Goal: Information Seeking & Learning: Learn about a topic

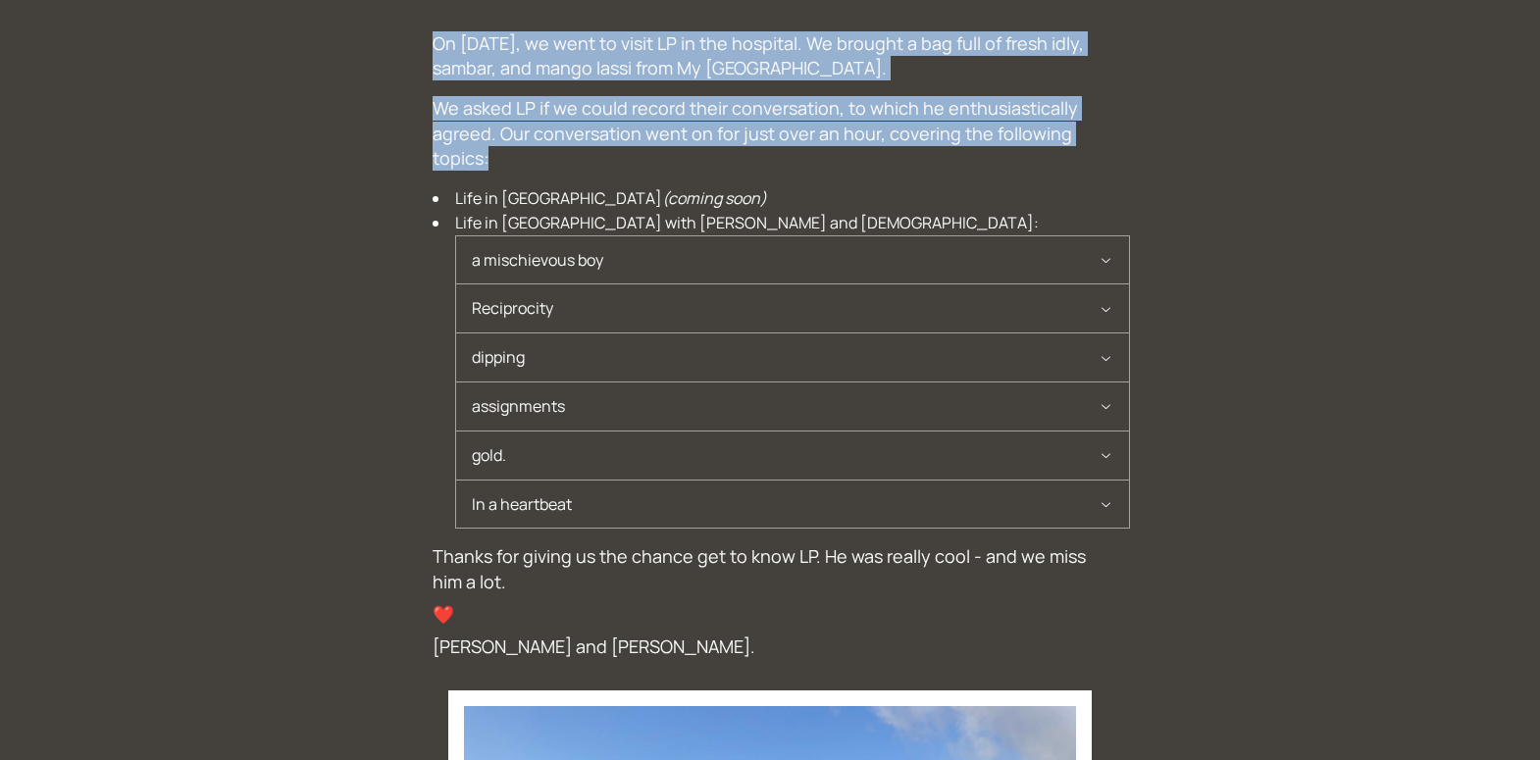
drag, startPoint x: 424, startPoint y: 41, endPoint x: 460, endPoint y: 177, distance: 140.1
click at [460, 176] on div "On [DATE], we went to visit LP in the hospital. We brought a bag full of fresh …" at bounding box center [770, 634] width 706 height 1237
click at [460, 177] on div "On [DATE], we went to visit LP in the hospital. We brought a bag full of fresh …" at bounding box center [770, 633] width 675 height 1205
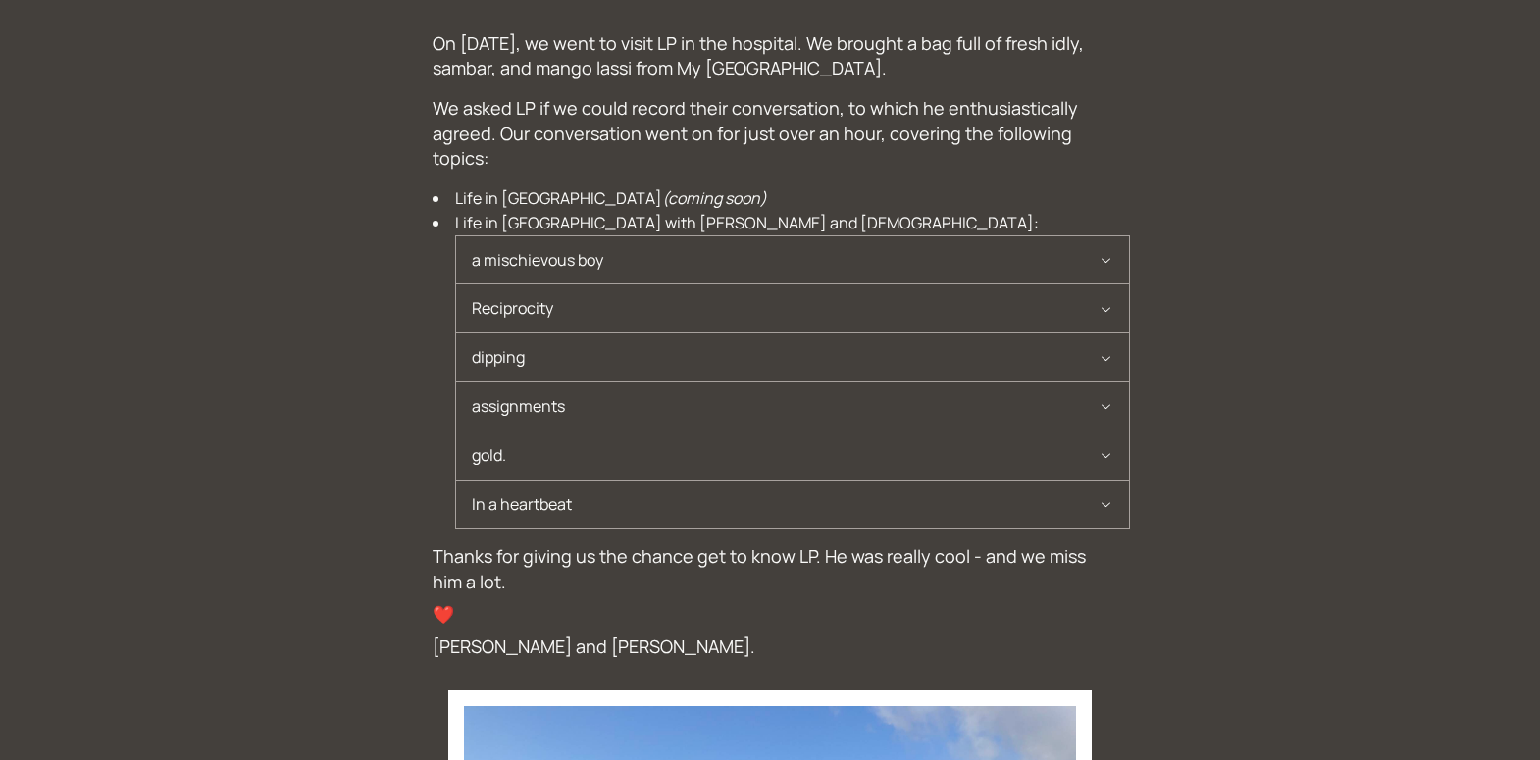
click at [766, 274] on span "a mischievous boy" at bounding box center [785, 260] width 627 height 48
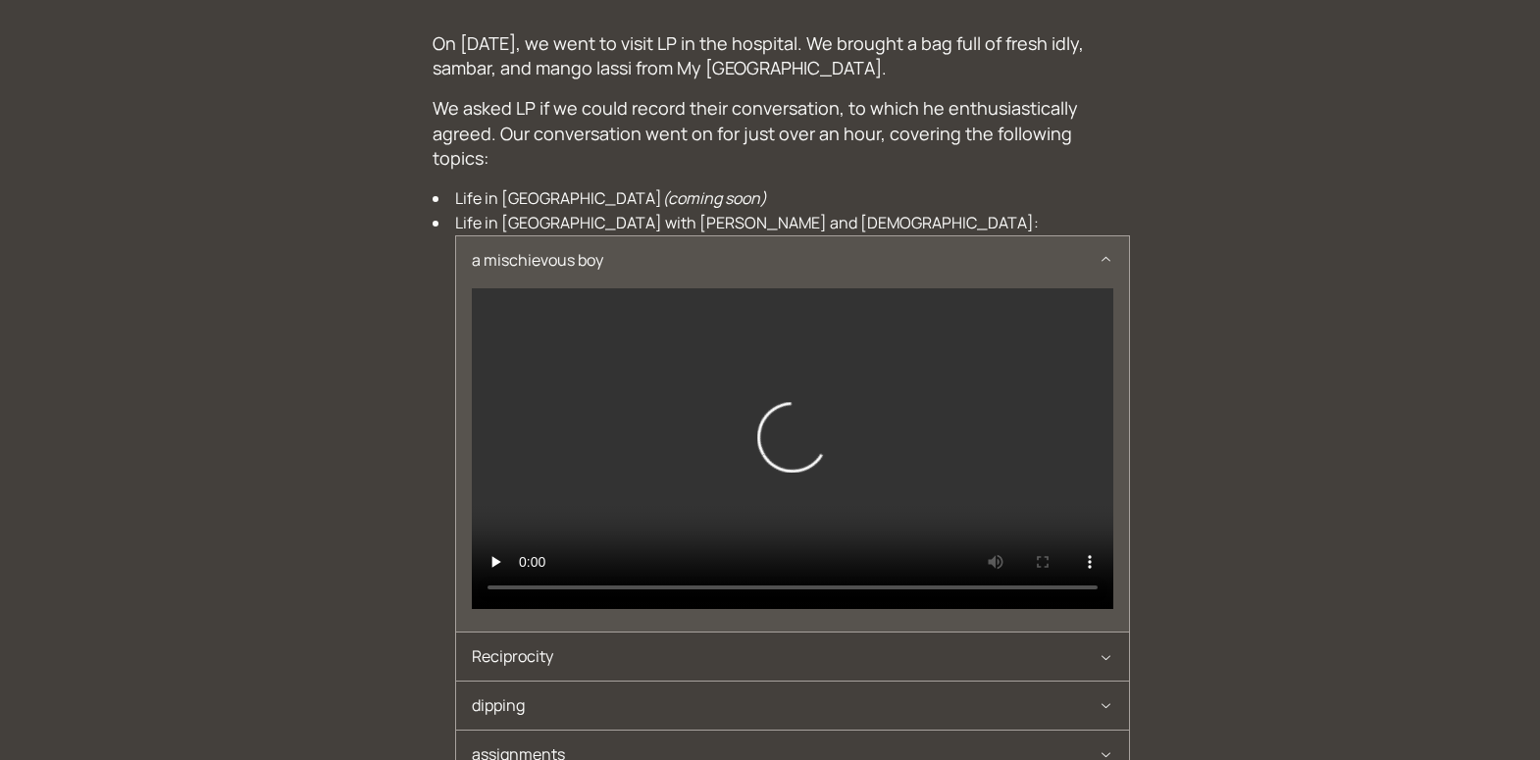
scroll to position [87, 0]
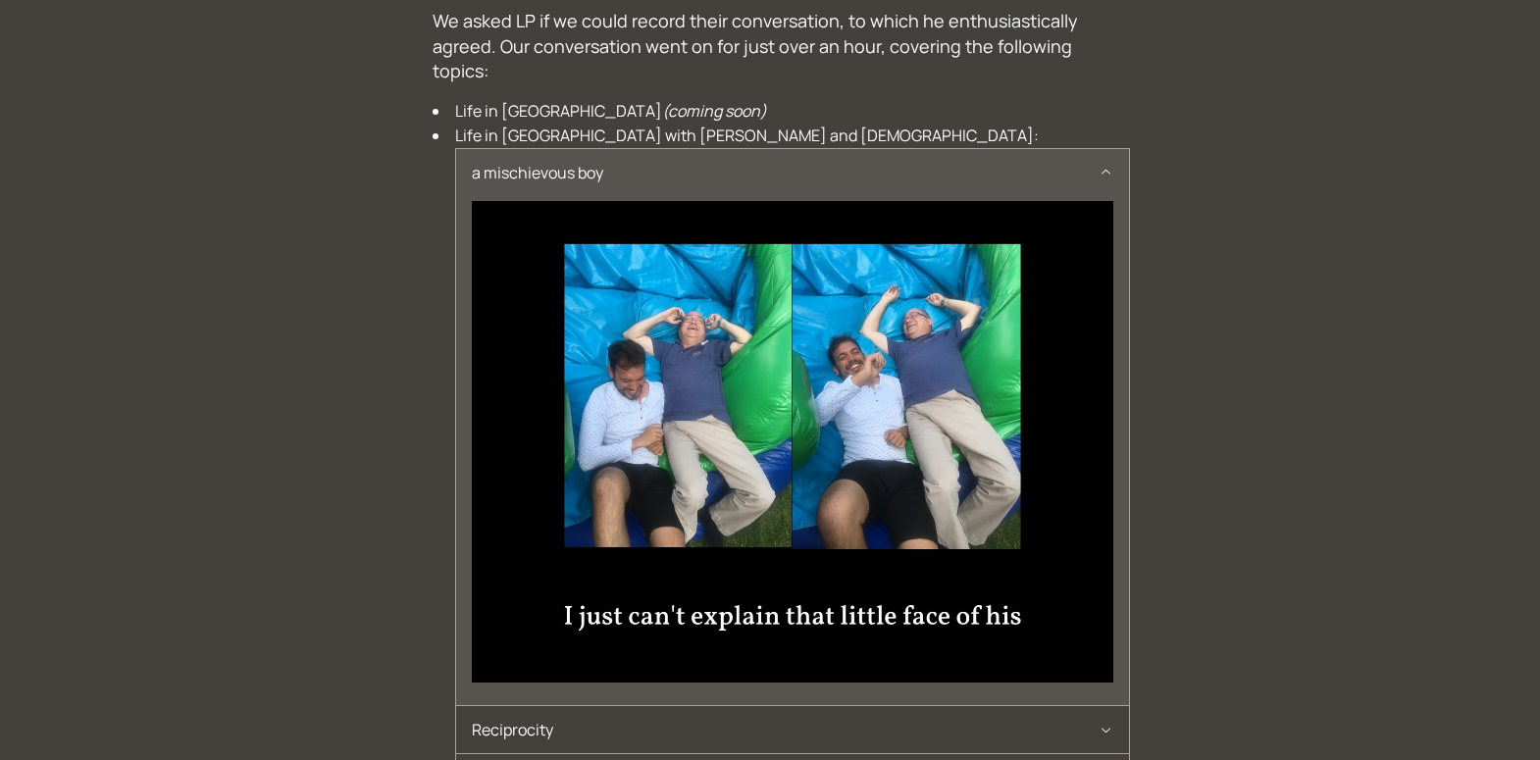
click at [676, 706] on span "Reciprocity" at bounding box center [785, 730] width 627 height 48
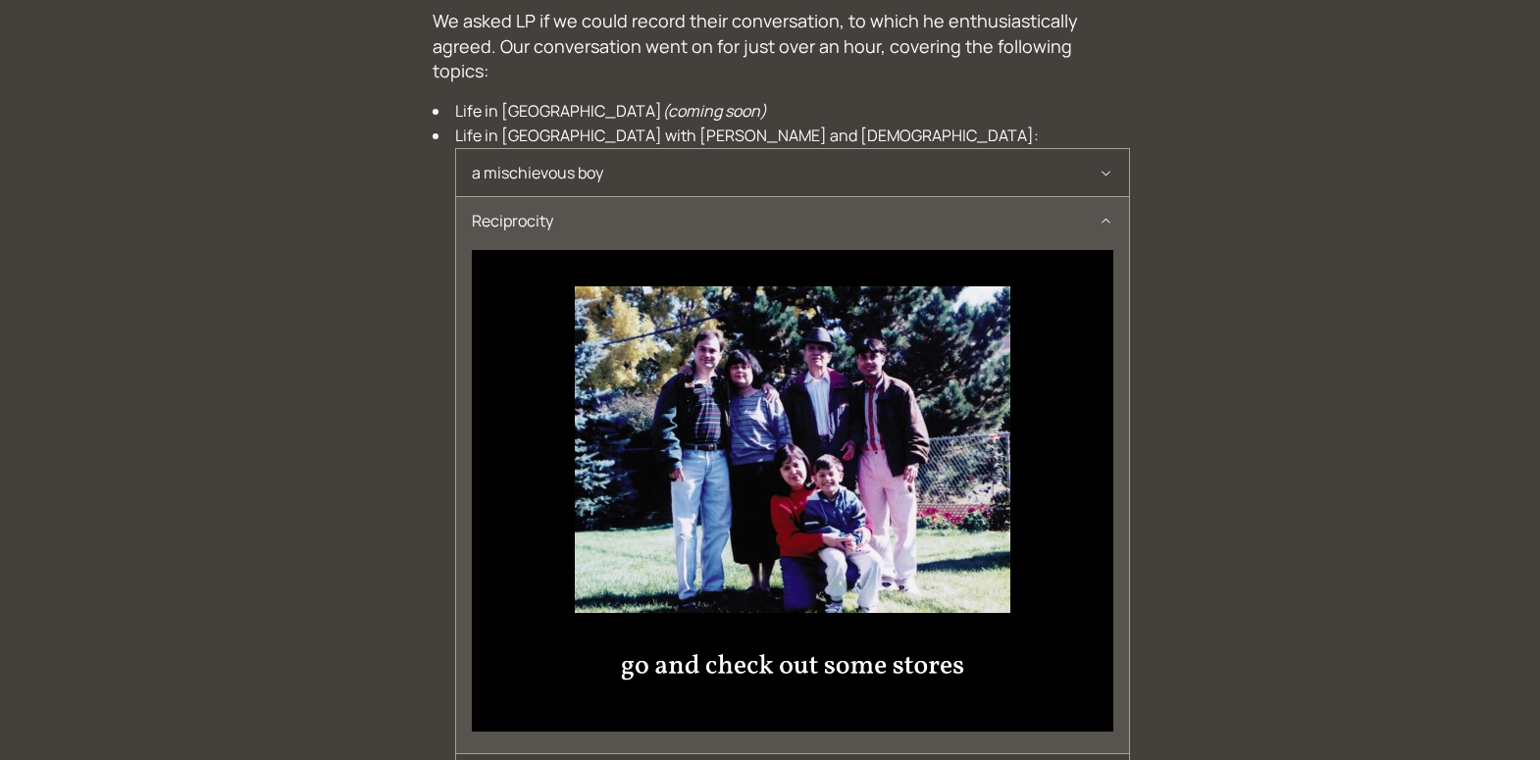
click at [700, 173] on span "a mischievous boy" at bounding box center [785, 173] width 627 height 48
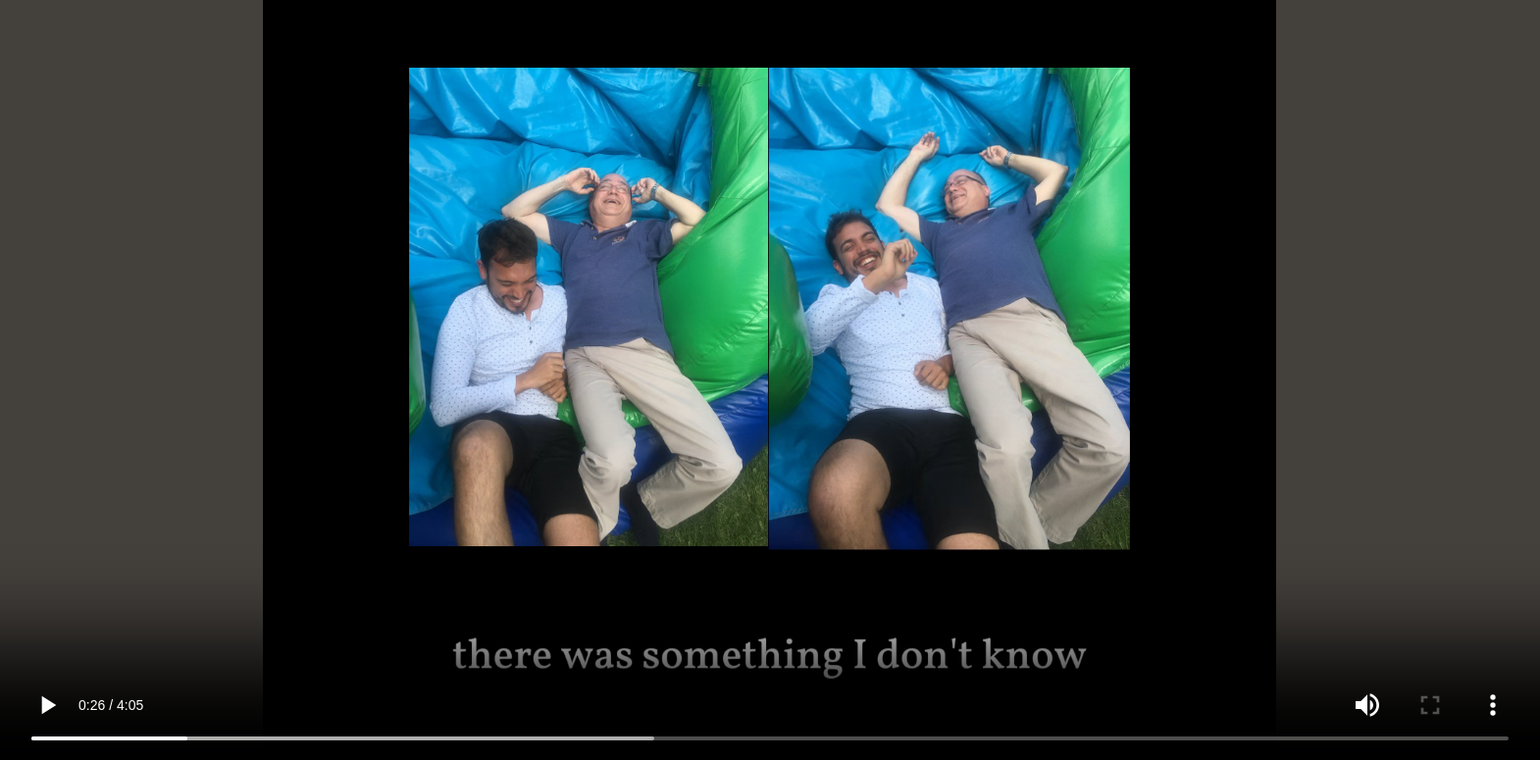
scroll to position [0, 0]
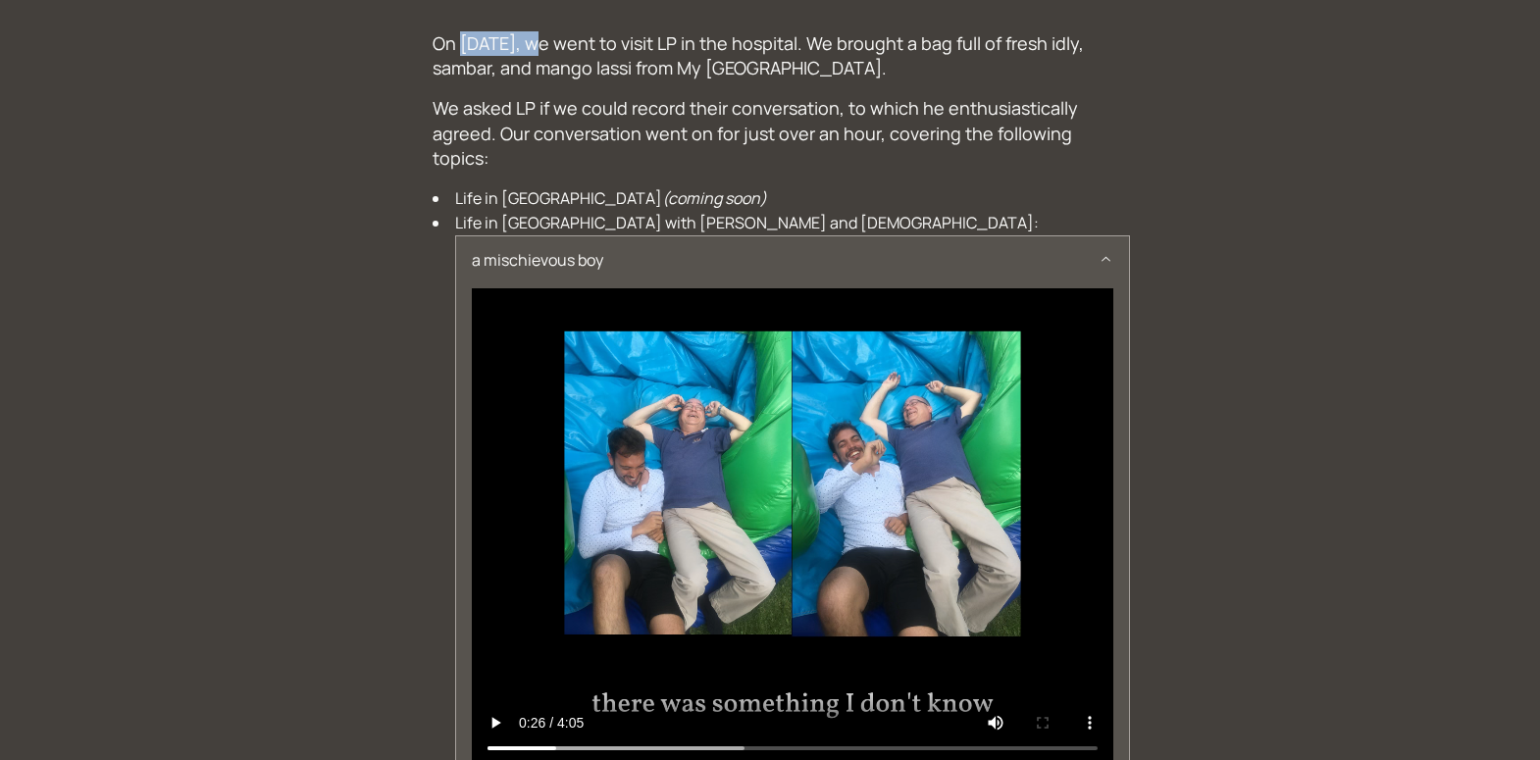
drag, startPoint x: 461, startPoint y: 53, endPoint x: 539, endPoint y: 37, distance: 80.0
click at [539, 37] on p "On [DATE], we went to visit LP in the hospital. We brought a bag full of fresh …" at bounding box center [770, 55] width 675 height 49
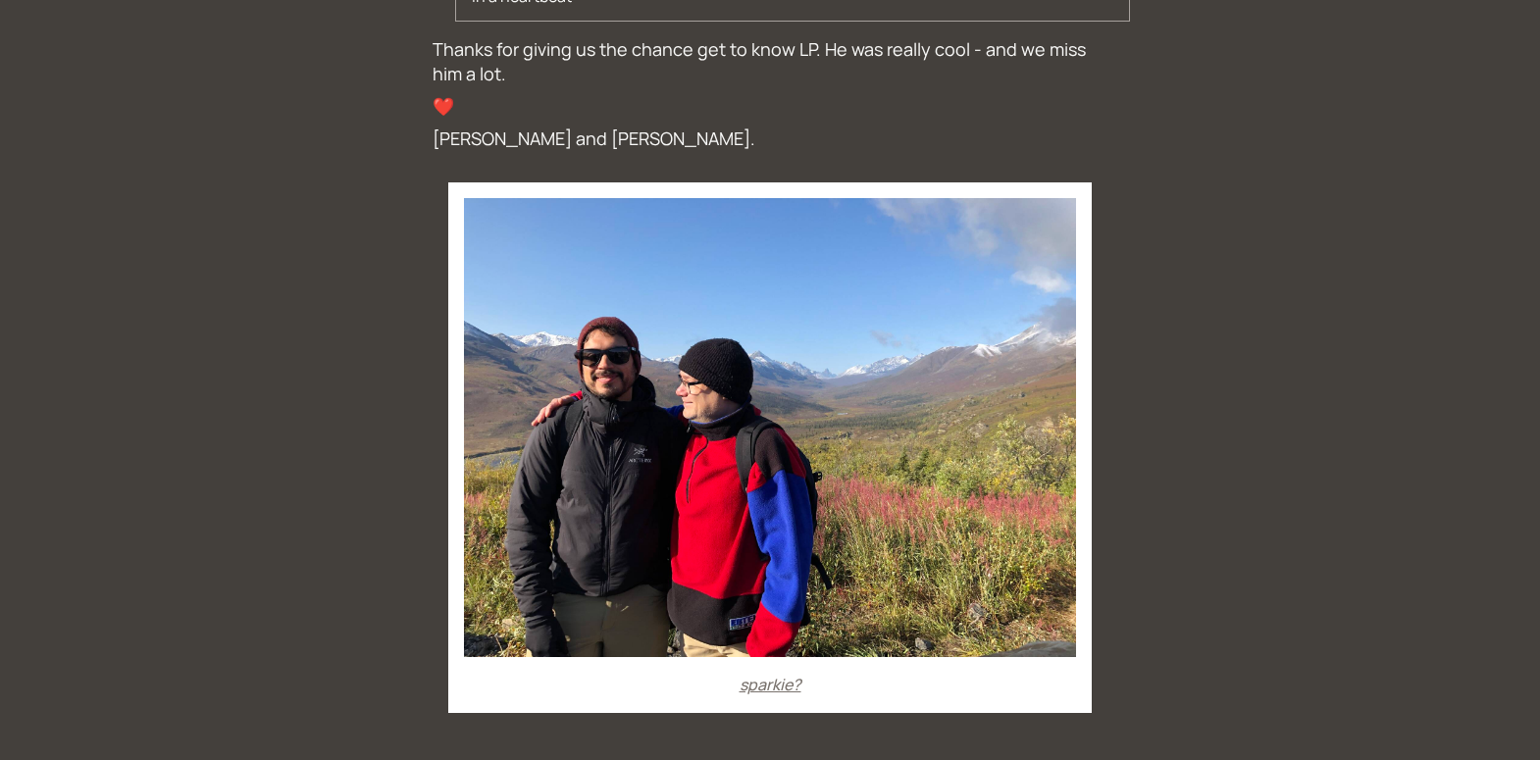
scroll to position [445, 0]
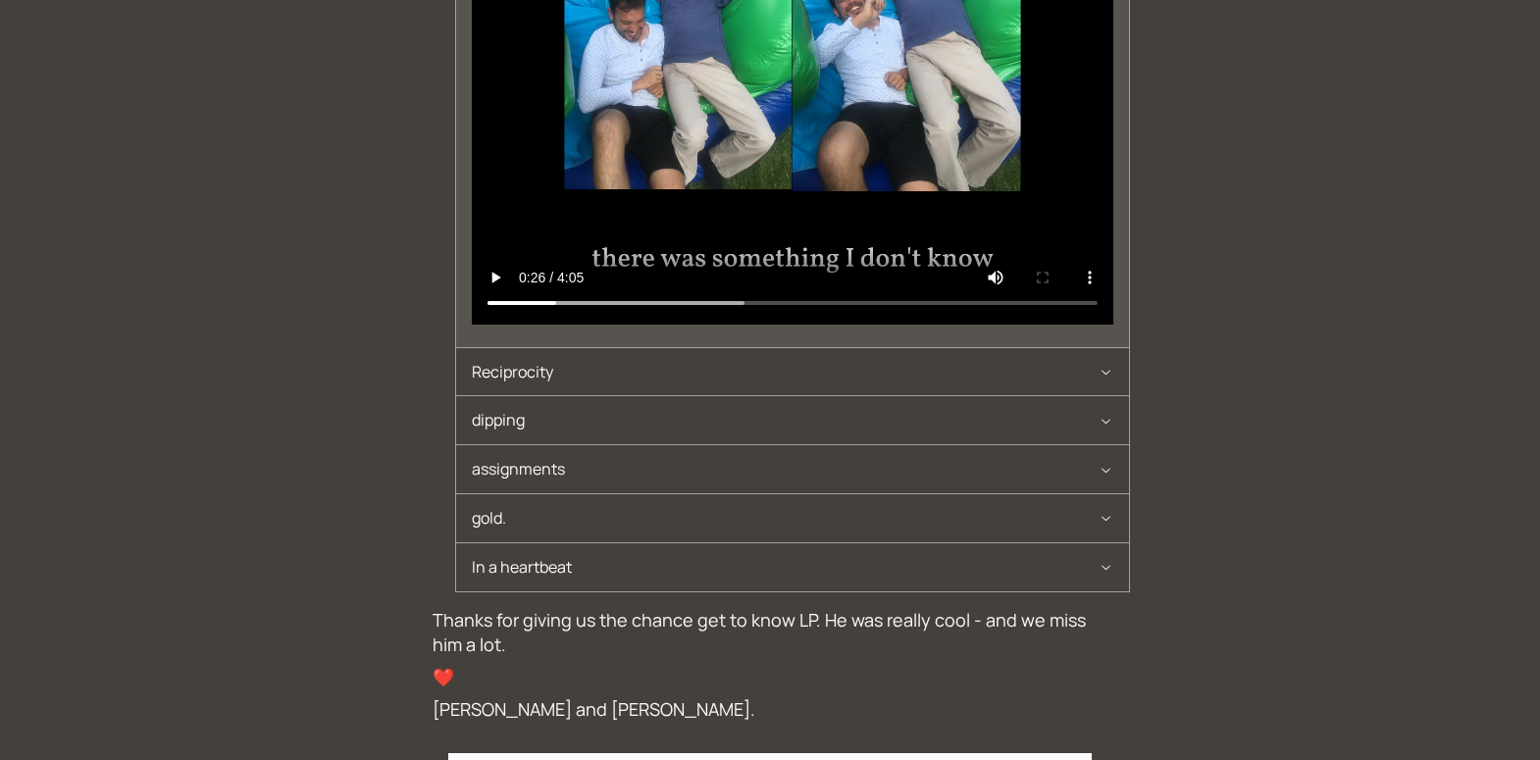
click at [602, 376] on span "Reciprocity" at bounding box center [785, 372] width 627 height 48
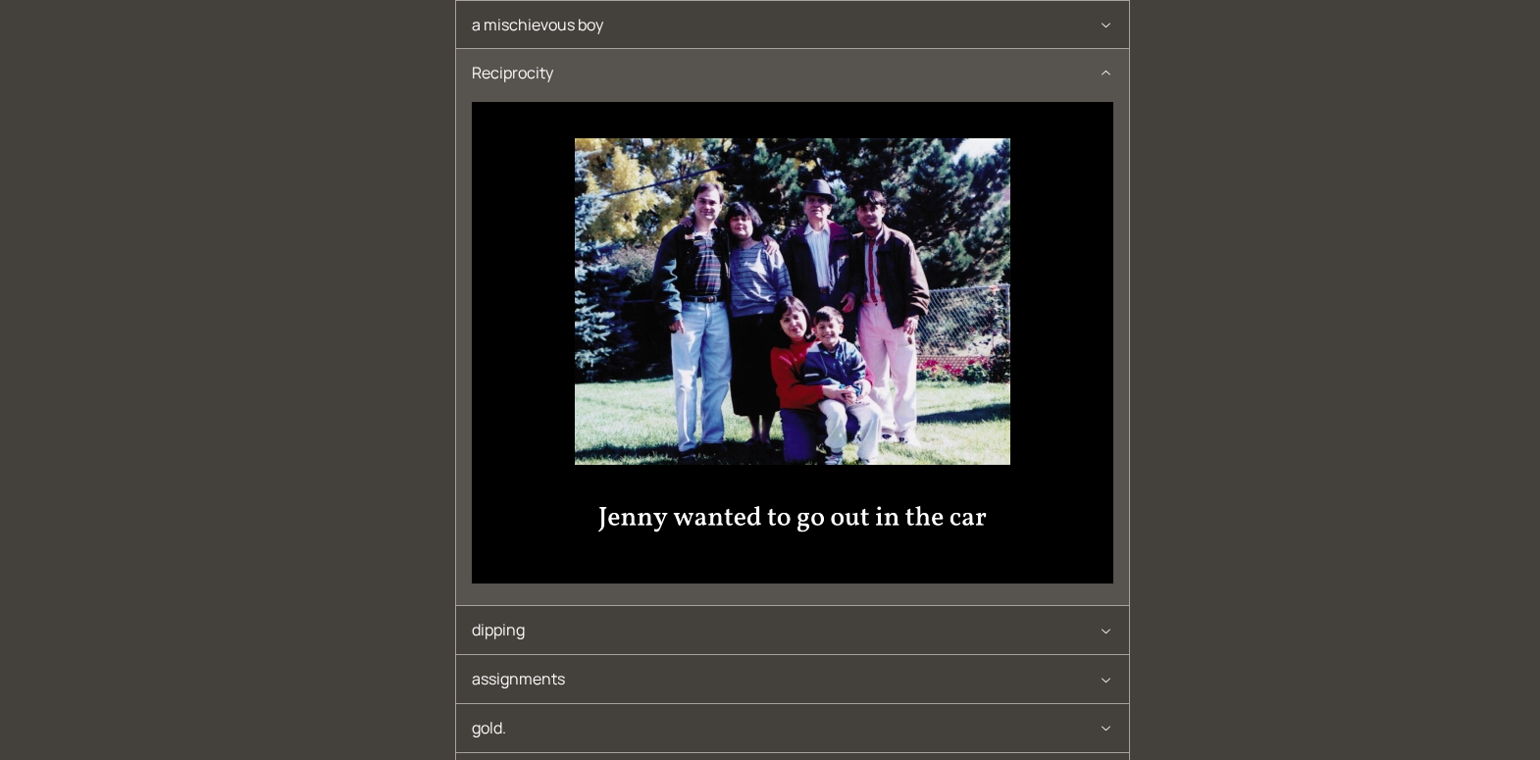
scroll to position [236, 0]
click at [709, 675] on span "assignments" at bounding box center [785, 678] width 627 height 48
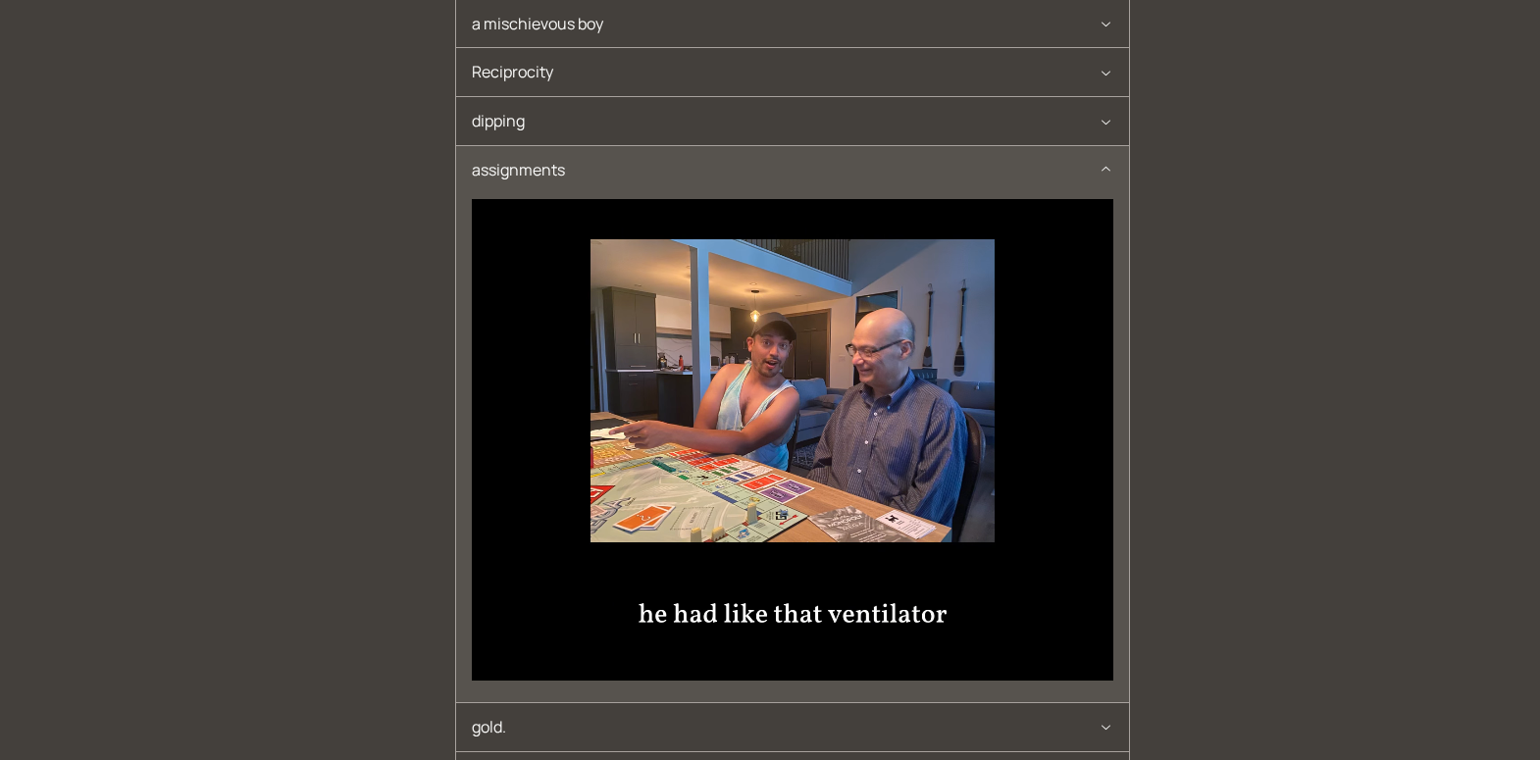
click at [491, 300] on video at bounding box center [792, 440] width 641 height 482
click at [538, 573] on video at bounding box center [792, 440] width 641 height 482
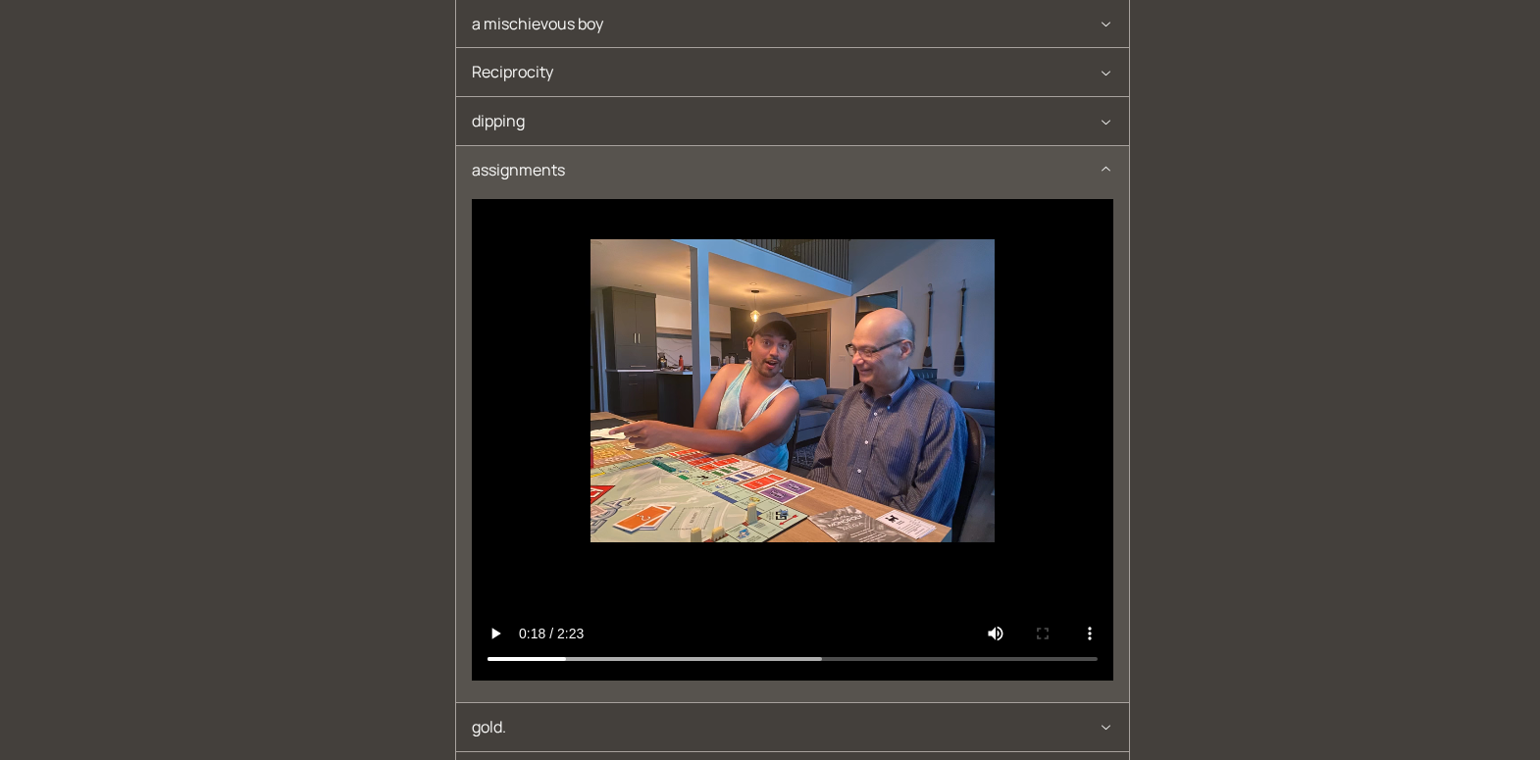
click at [538, 573] on video at bounding box center [792, 440] width 641 height 482
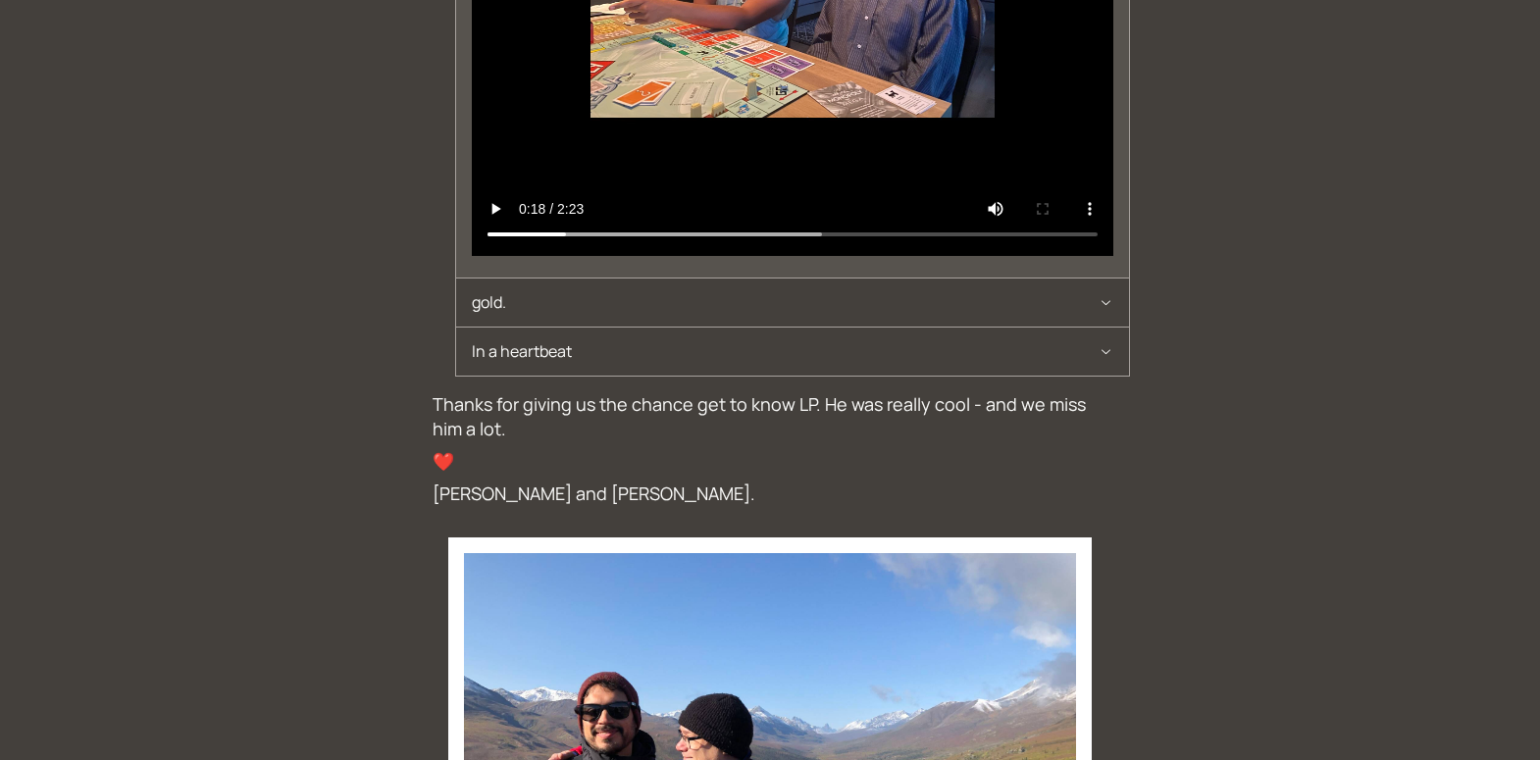
scroll to position [1016, 0]
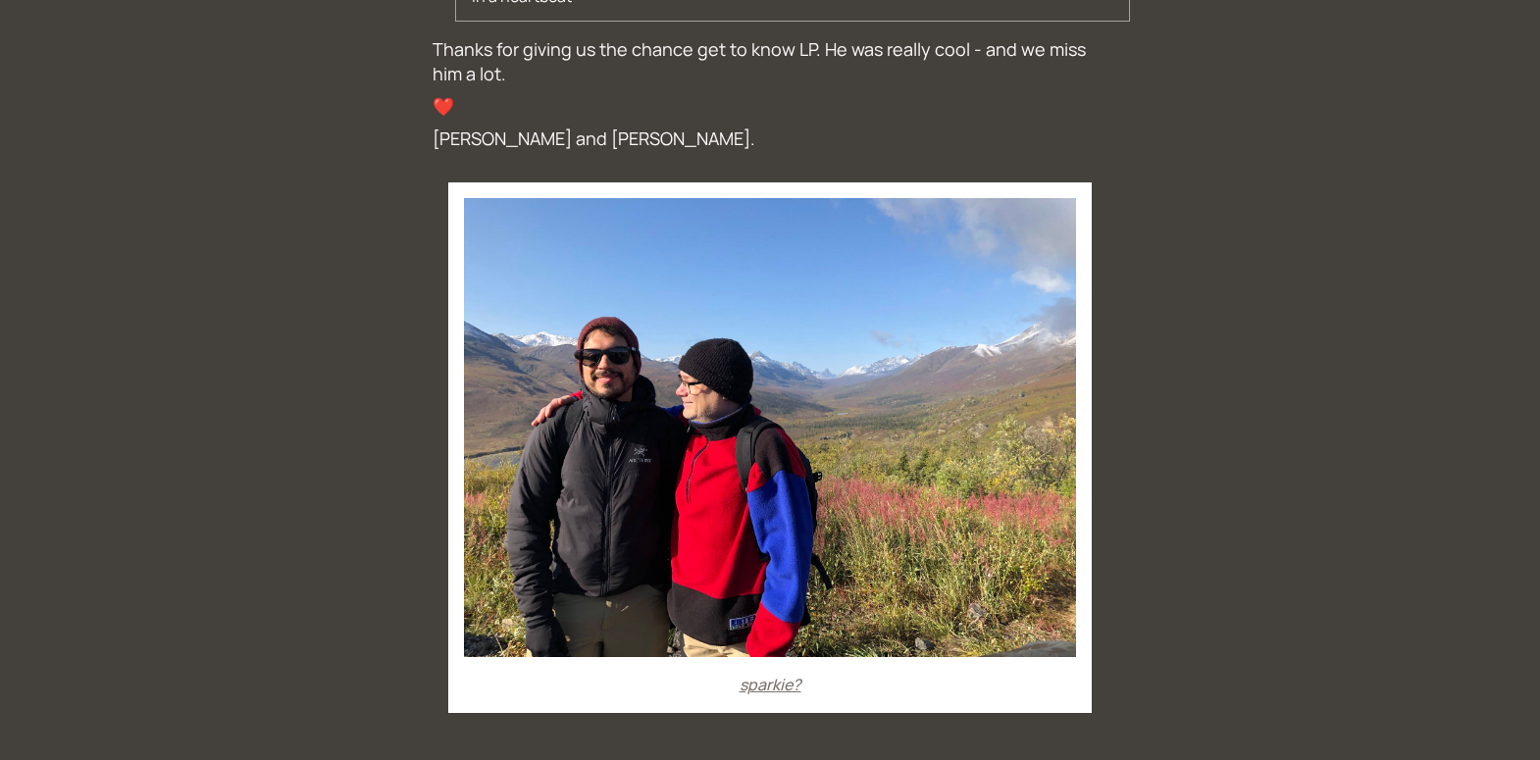
click at [688, 457] on div at bounding box center [770, 427] width 612 height 459
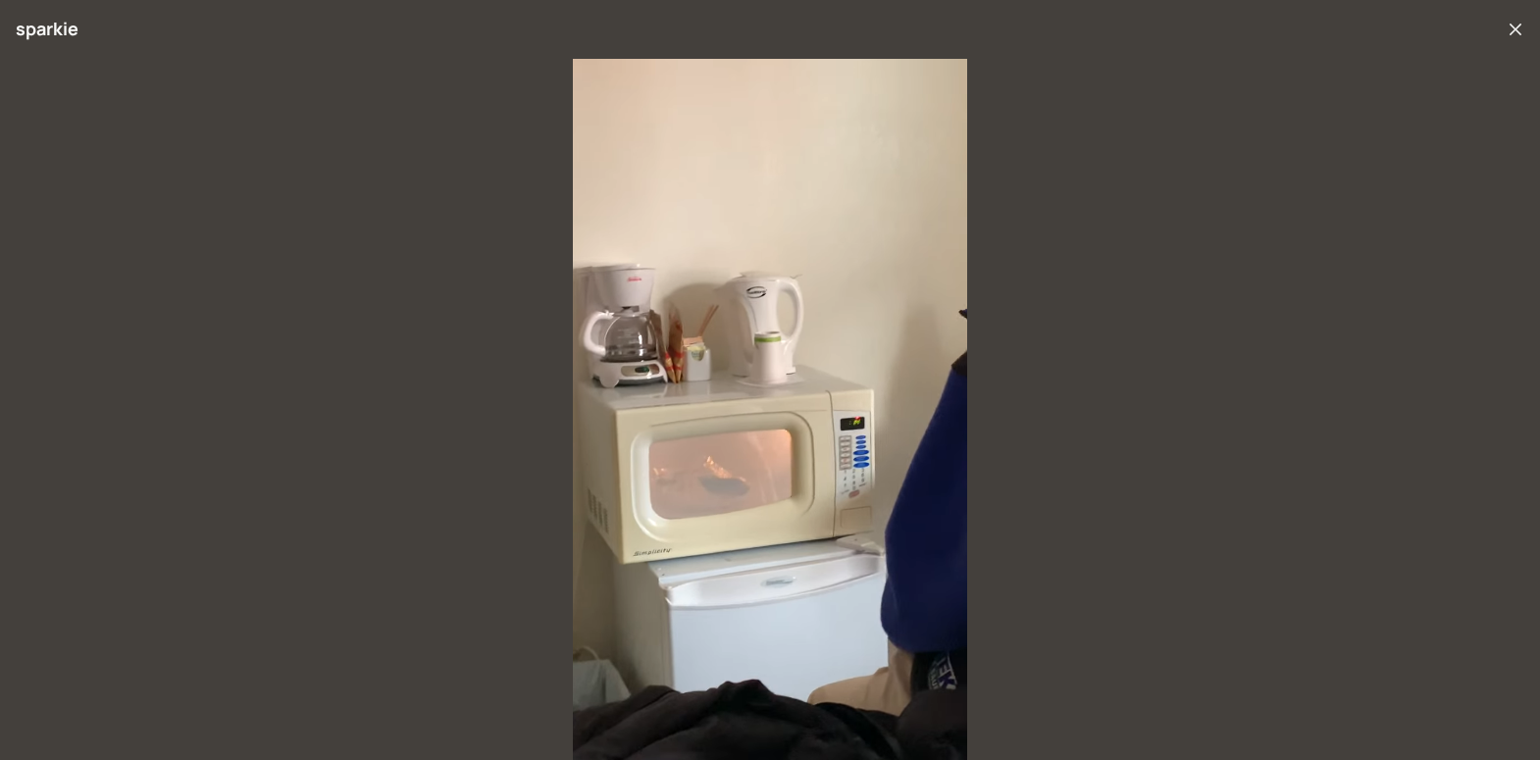
click at [284, 312] on div at bounding box center [770, 409] width 1540 height 701
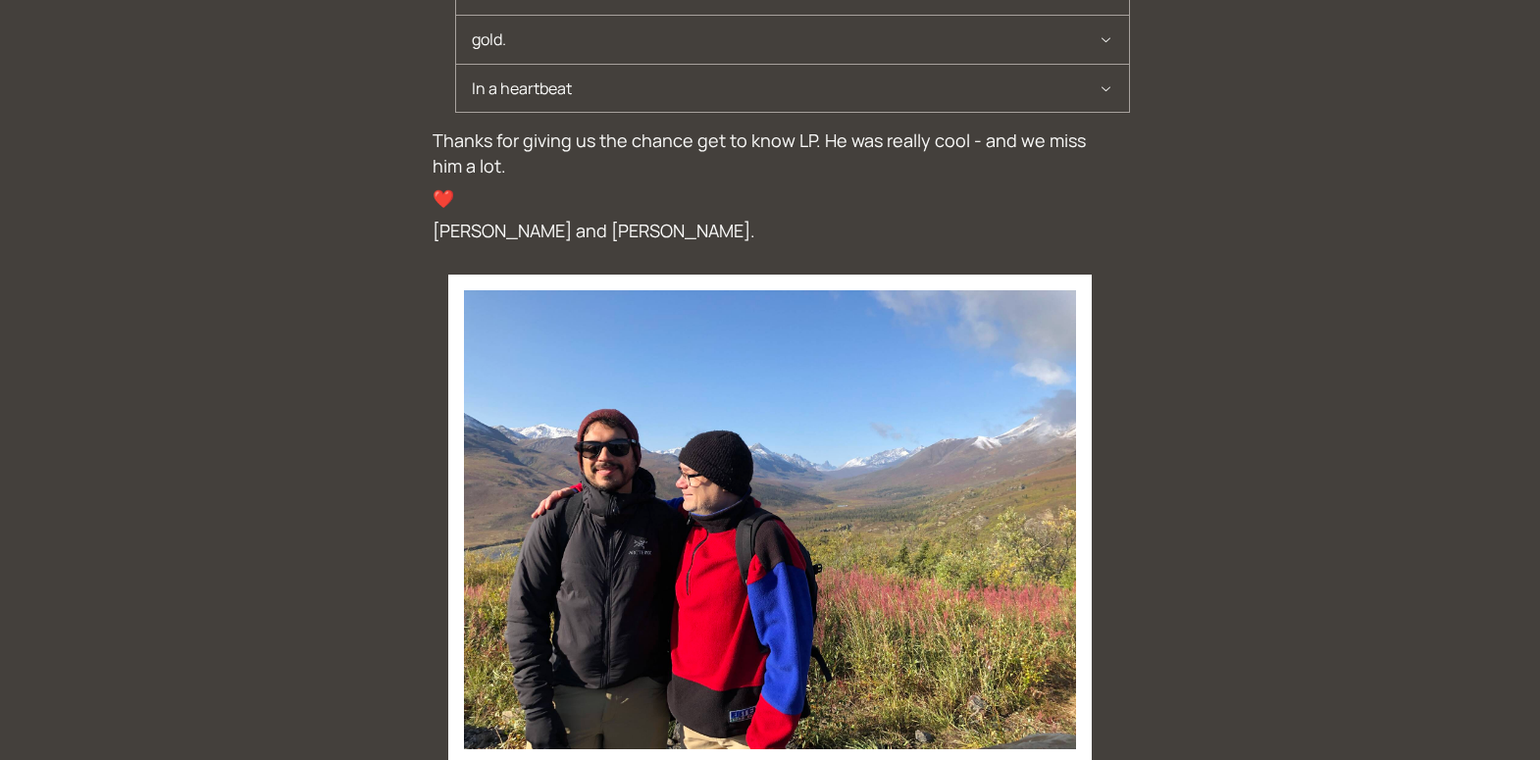
scroll to position [508, 0]
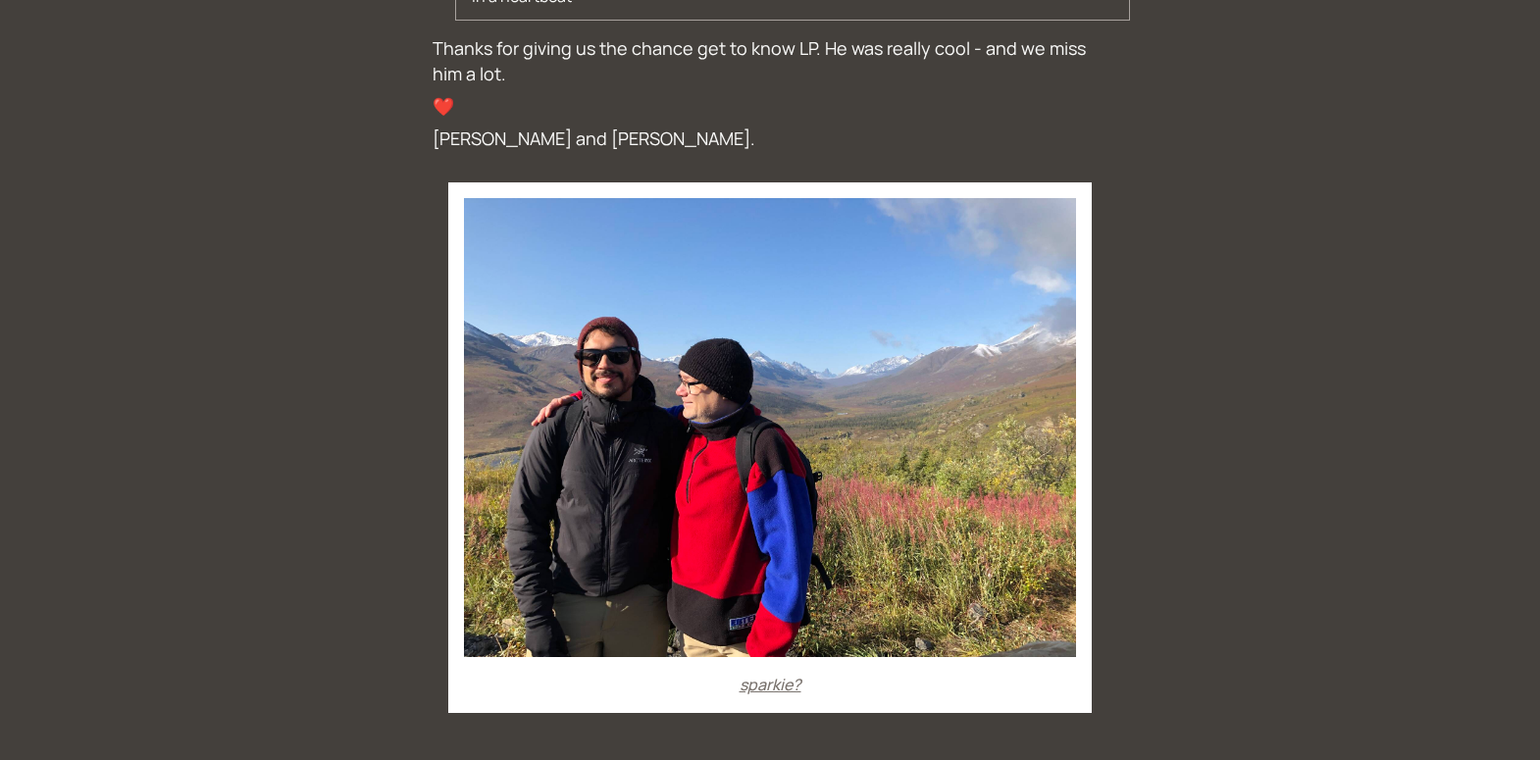
click at [758, 478] on div at bounding box center [770, 427] width 612 height 459
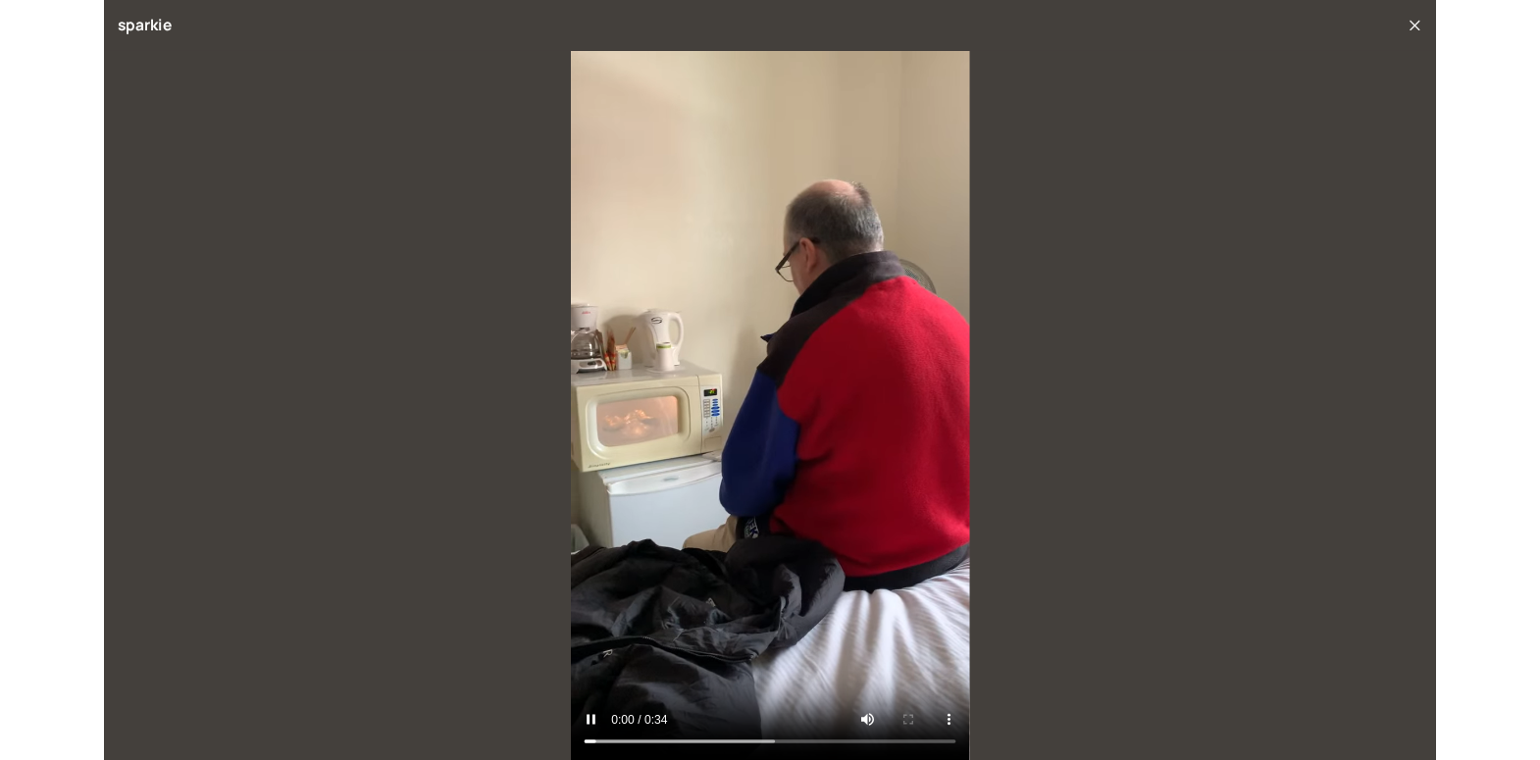
scroll to position [238, 0]
